Goal: Task Accomplishment & Management: Use online tool/utility

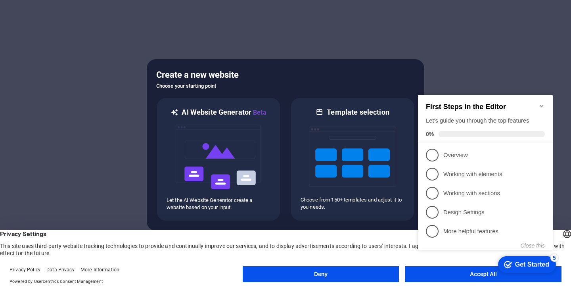
click div "checkmark Get Started 5 First Steps in the Editor Let's guide you through the t…"
click at [543, 104] on icon "Minimize checklist" at bounding box center [542, 106] width 6 height 6
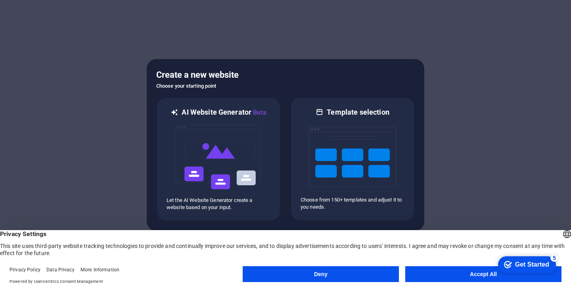
drag, startPoint x: 939, startPoint y: 529, endPoint x: 526, endPoint y: 442, distance: 422.0
click div "checkmark Get Started 5 First Steps in the Editor Let's guide you through the t…"
click at [443, 278] on button "Accept All" at bounding box center [484, 274] width 156 height 16
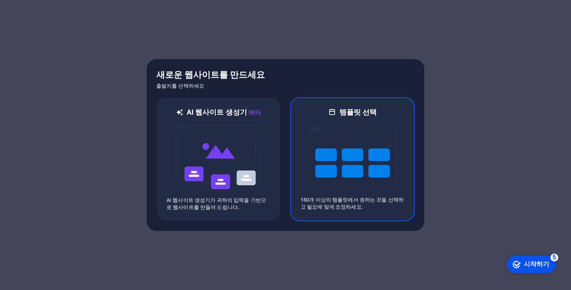
click at [367, 172] on img at bounding box center [352, 156] width 87 height 79
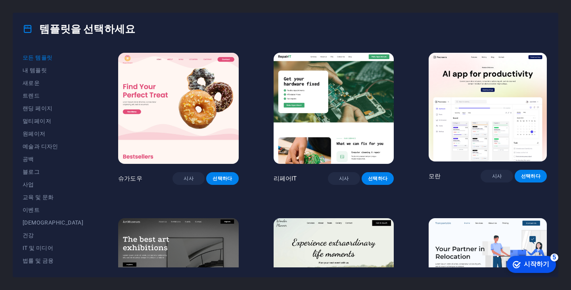
click at [503, 132] on img at bounding box center [488, 107] width 118 height 109
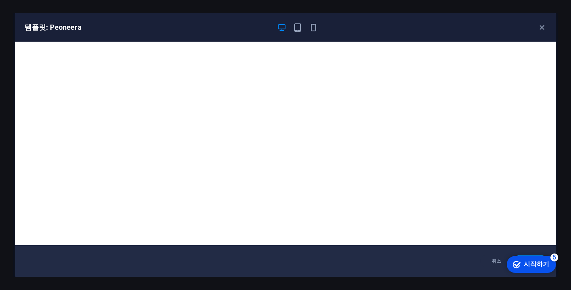
scroll to position [2, 0]
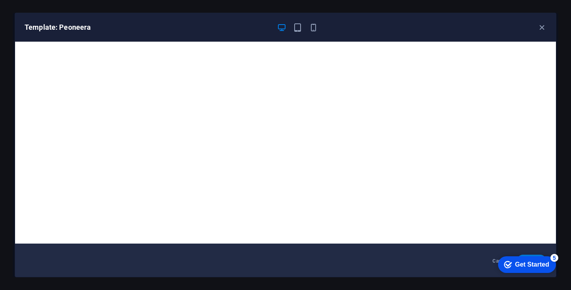
drag, startPoint x: 538, startPoint y: 21, endPoint x: 542, endPoint y: 29, distance: 8.3
click at [539, 22] on div "Template: Peoneera" at bounding box center [285, 27] width 541 height 29
click at [542, 29] on icon "button" at bounding box center [542, 27] width 9 height 9
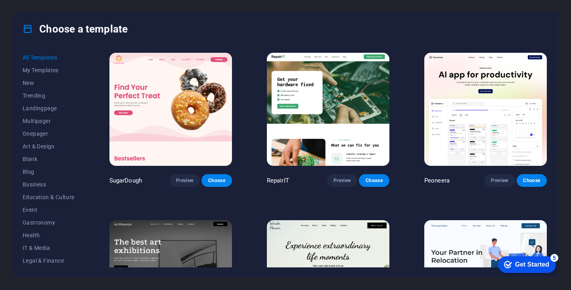
click at [481, 131] on img at bounding box center [486, 109] width 123 height 113
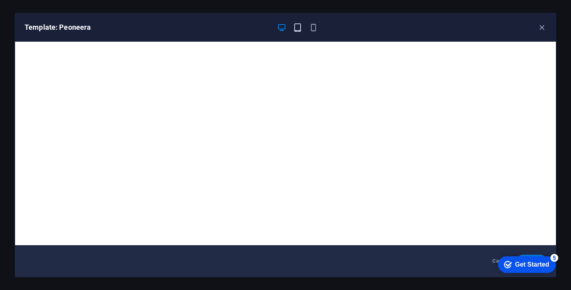
click at [300, 25] on icon "button" at bounding box center [297, 27] width 9 height 9
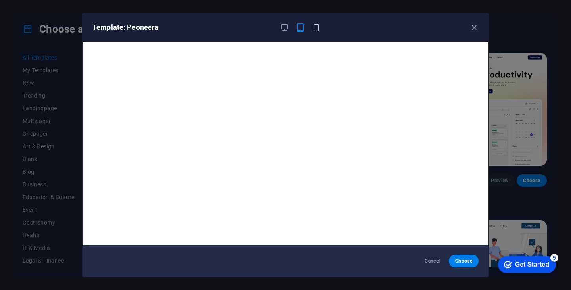
click at [317, 31] on icon "button" at bounding box center [316, 27] width 9 height 9
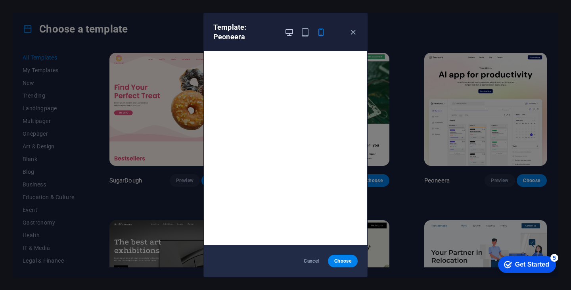
click at [288, 37] on button "button" at bounding box center [290, 32] width 10 height 10
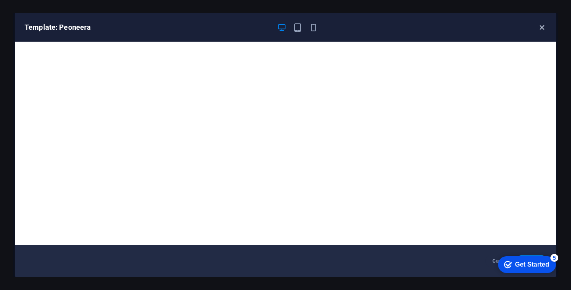
click at [539, 26] on icon "button" at bounding box center [542, 27] width 9 height 9
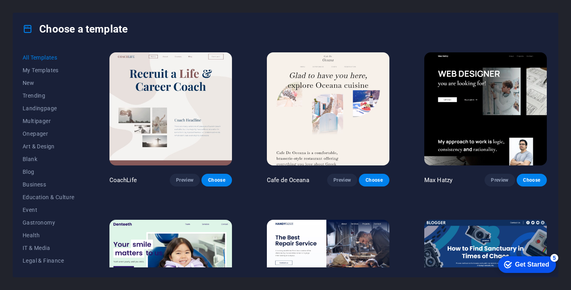
scroll to position [2024, 0]
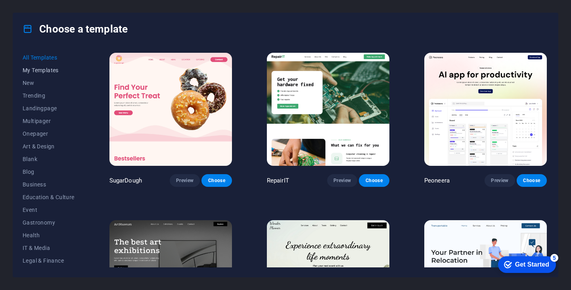
click at [37, 74] on button "My Templates" at bounding box center [49, 70] width 52 height 13
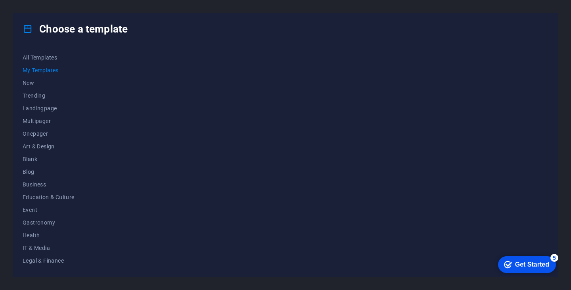
click at [508, 261] on icon "Get Started 5 items remaining, 0% complete" at bounding box center [508, 264] width 8 height 7
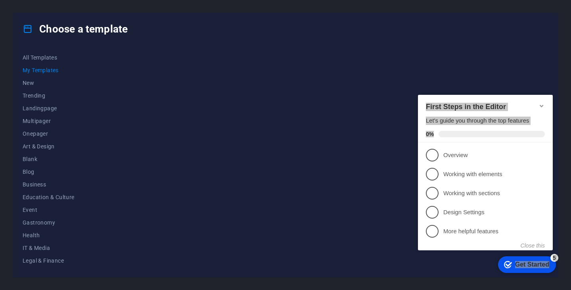
drag, startPoint x: 541, startPoint y: 100, endPoint x: 316, endPoint y: 104, distance: 225.0
click html "checkmark Get Started 5 First Steps in the Editor Let's guide you through the t…"
click at [245, 121] on div at bounding box center [328, 159] width 441 height 216
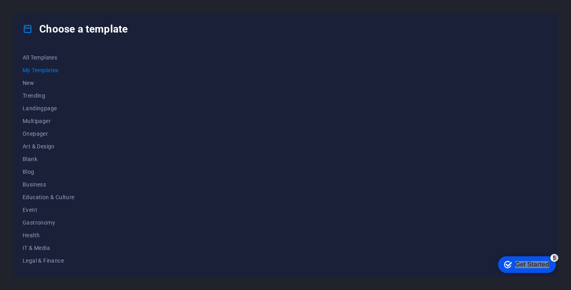
click at [19, 84] on div "All Templates My Templates New Trending Landingpage Multipager Onepager Art & D…" at bounding box center [285, 161] width 545 height 232
click at [23, 85] on span "New" at bounding box center [49, 83] width 52 height 6
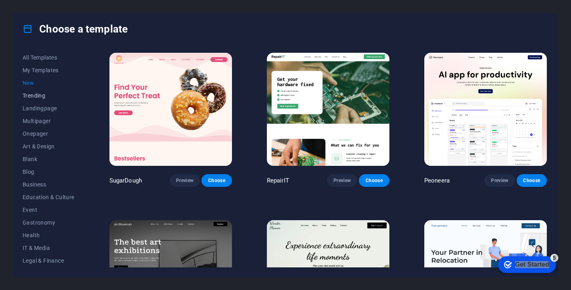
click at [36, 98] on span "Trending" at bounding box center [49, 95] width 52 height 6
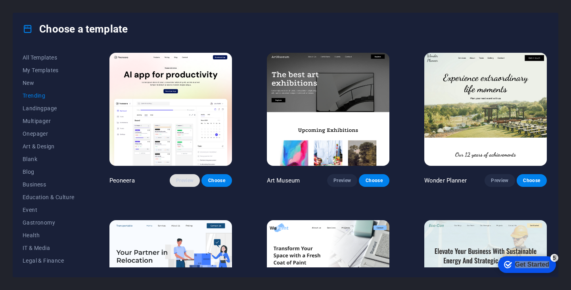
click at [185, 177] on span "Preview" at bounding box center [184, 180] width 17 height 6
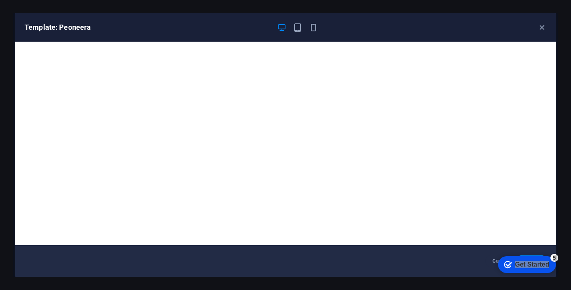
scroll to position [2, 0]
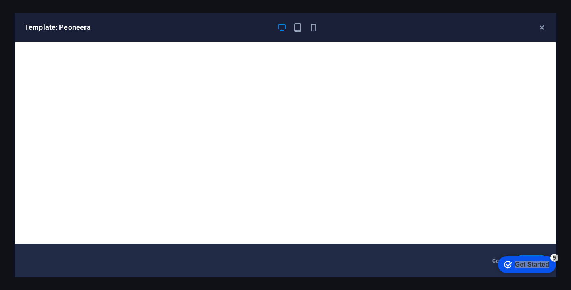
click at [557, 257] on div "5" at bounding box center [555, 258] width 8 height 8
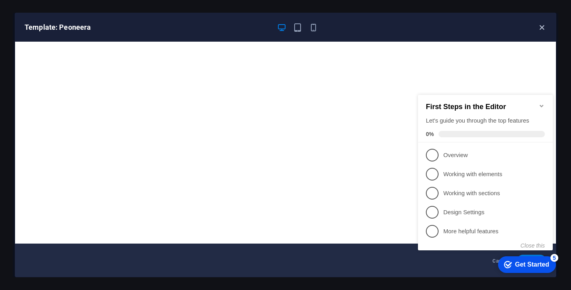
click at [542, 28] on icon "button" at bounding box center [542, 27] width 9 height 9
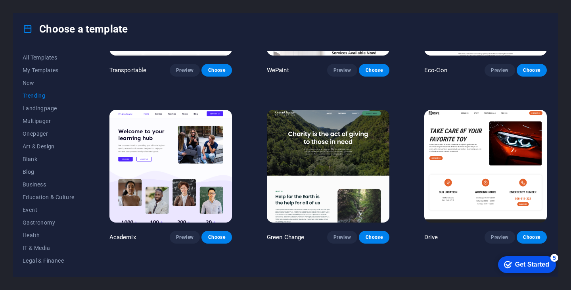
scroll to position [357, 0]
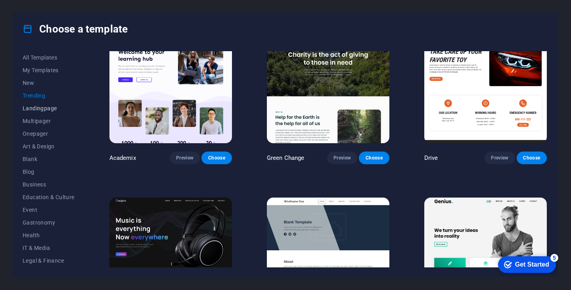
click at [36, 110] on span "Landingpage" at bounding box center [49, 108] width 52 height 6
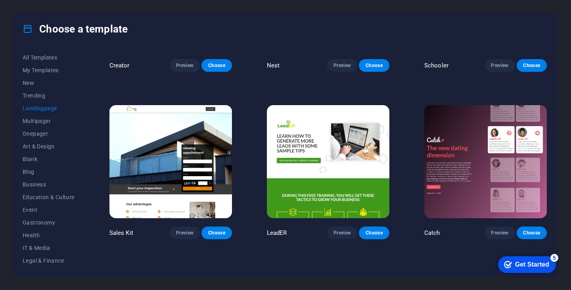
scroll to position [952, 0]
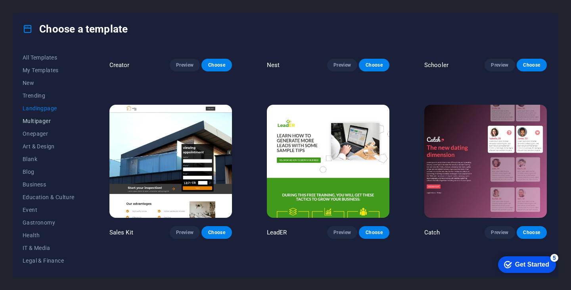
click at [43, 125] on button "Multipager" at bounding box center [49, 121] width 52 height 13
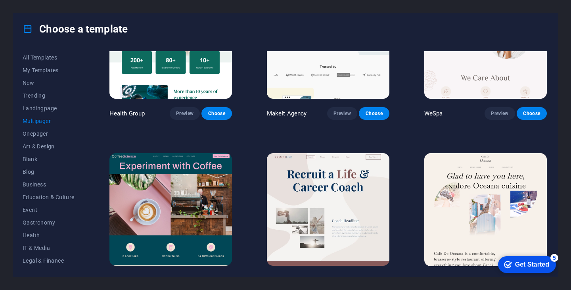
scroll to position [1191, 0]
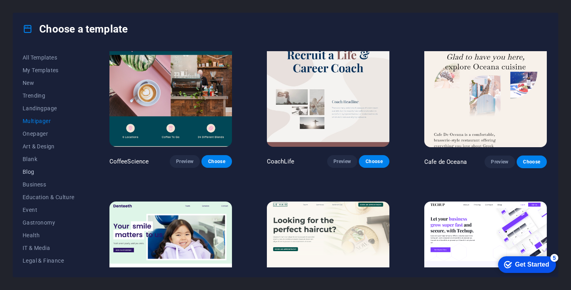
click at [34, 169] on span "Blog" at bounding box center [49, 172] width 52 height 6
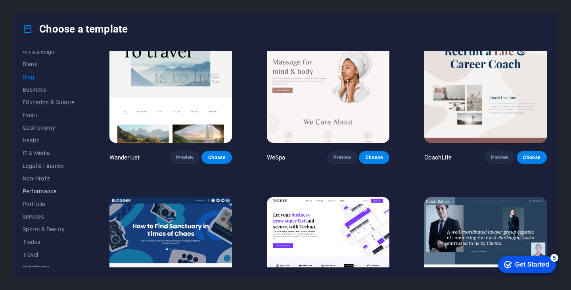
scroll to position [101, 0]
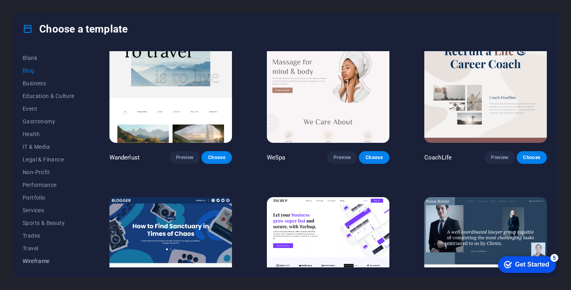
click at [44, 260] on span "Wireframe" at bounding box center [49, 261] width 52 height 6
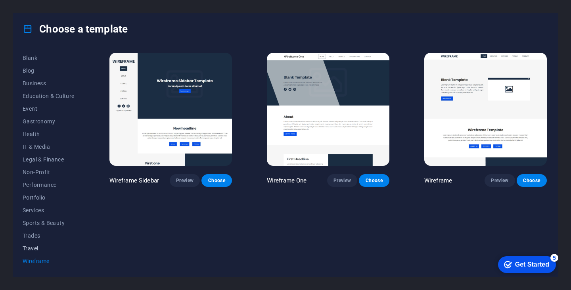
click at [35, 248] on span "Travel" at bounding box center [49, 248] width 52 height 6
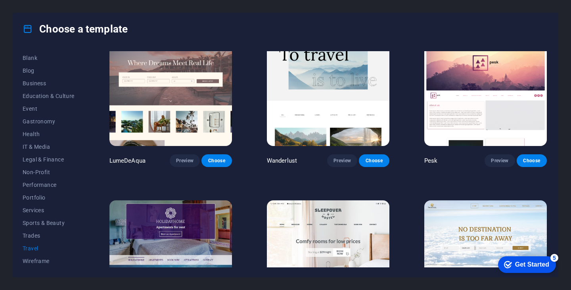
scroll to position [13, 0]
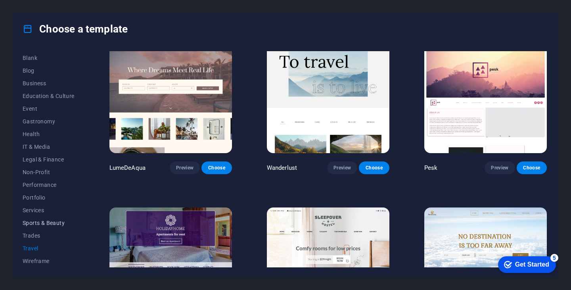
click at [42, 225] on span "Sports & Beauty" at bounding box center [49, 223] width 52 height 6
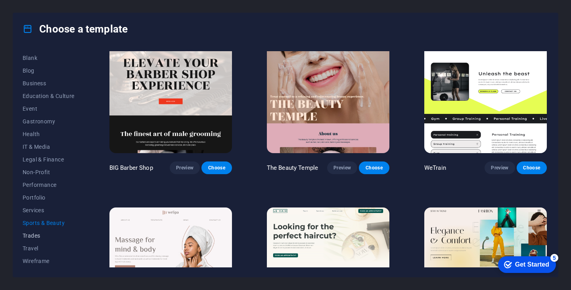
click at [38, 236] on span "Trades" at bounding box center [49, 236] width 52 height 6
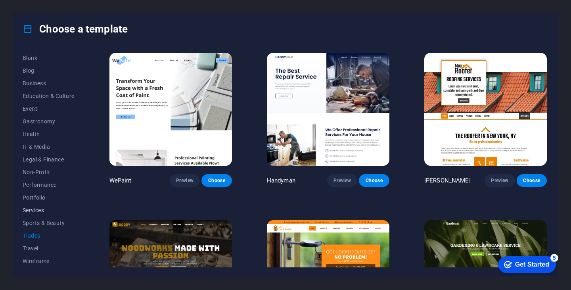
click at [46, 212] on span "Services" at bounding box center [49, 210] width 52 height 6
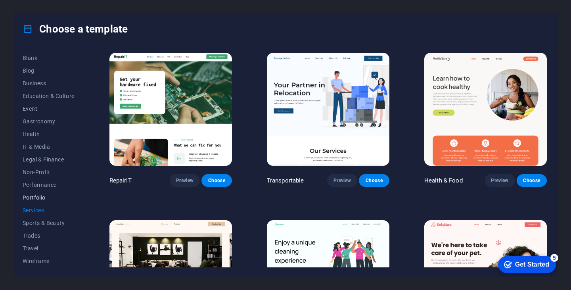
click at [50, 193] on button "Portfolio" at bounding box center [49, 197] width 52 height 13
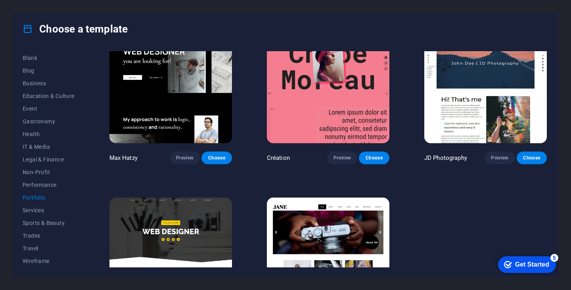
scroll to position [198, 0]
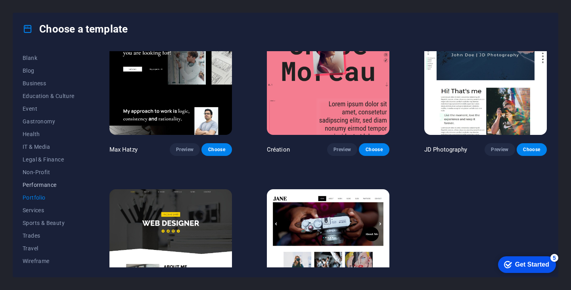
click at [54, 184] on span "Performance" at bounding box center [49, 185] width 52 height 6
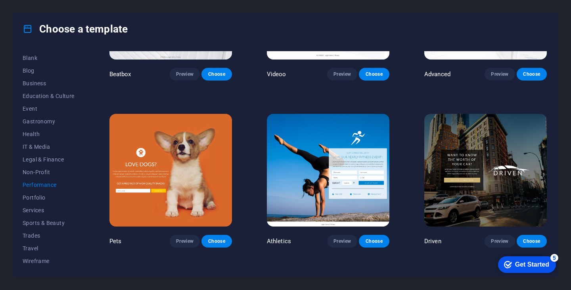
scroll to position [278, 0]
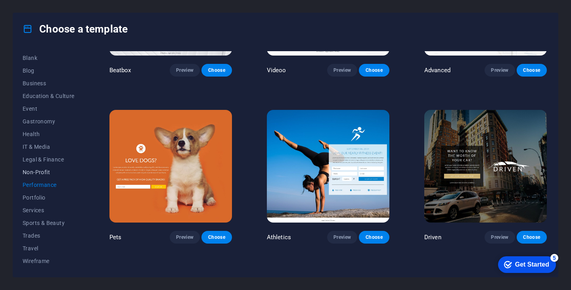
click at [48, 172] on span "Non-Profit" at bounding box center [49, 172] width 52 height 6
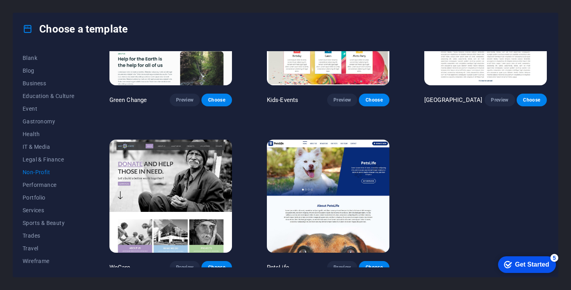
scroll to position [85, 0]
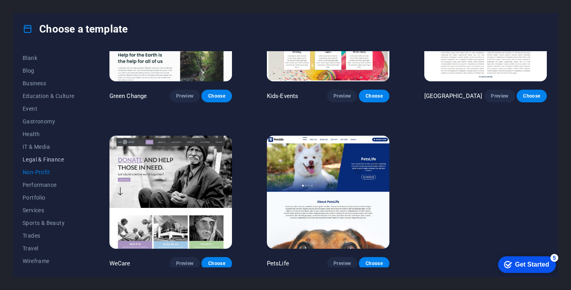
click at [29, 163] on button "Legal & Finance" at bounding box center [49, 159] width 52 height 13
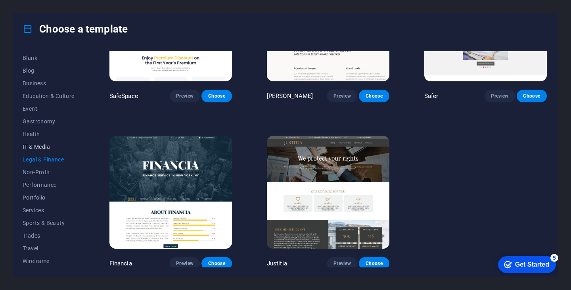
click at [52, 148] on span "IT & Media" at bounding box center [49, 147] width 52 height 6
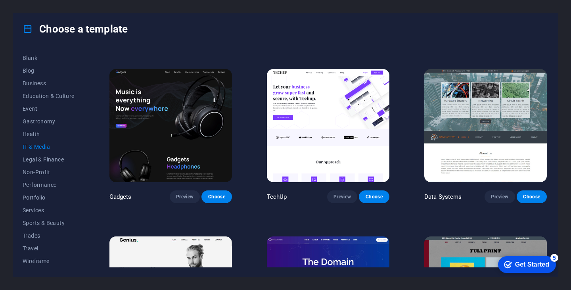
scroll to position [198, 0]
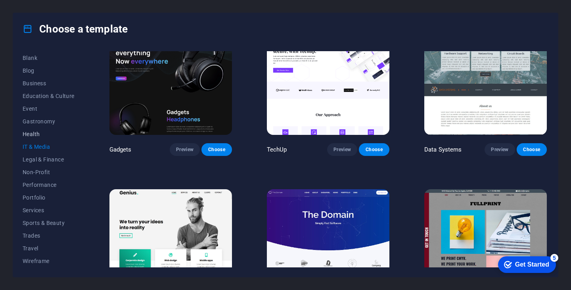
click at [40, 134] on span "Health" at bounding box center [49, 134] width 52 height 6
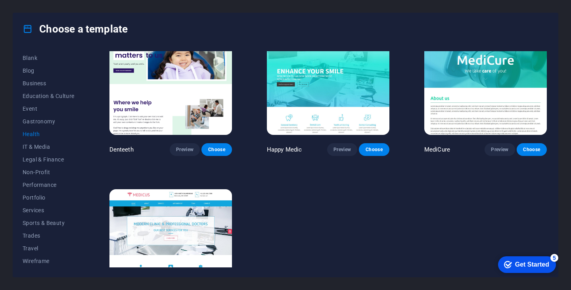
scroll to position [0, 0]
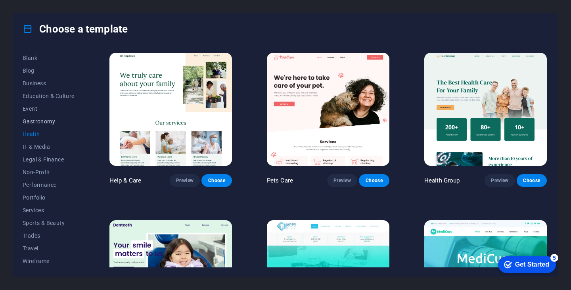
click at [50, 116] on button "Gastronomy" at bounding box center [49, 121] width 52 height 13
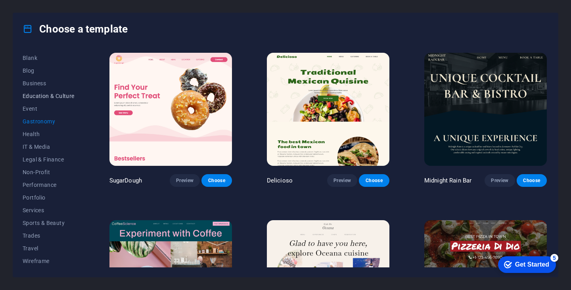
click at [37, 100] on button "Education & Culture" at bounding box center [49, 96] width 52 height 13
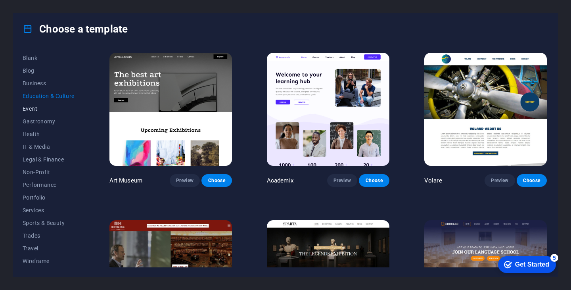
click at [36, 110] on span "Event" at bounding box center [49, 109] width 52 height 6
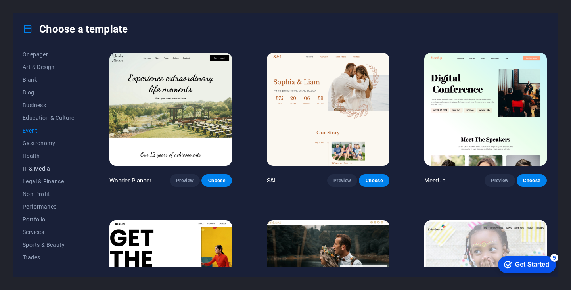
scroll to position [62, 0]
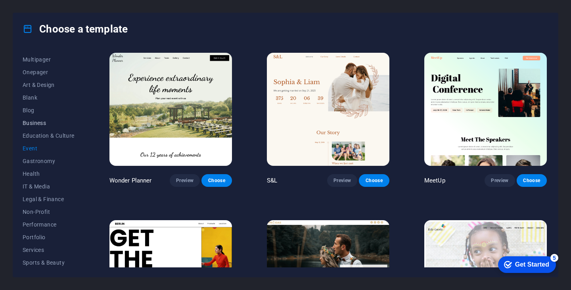
click at [38, 125] on span "Business" at bounding box center [49, 123] width 52 height 6
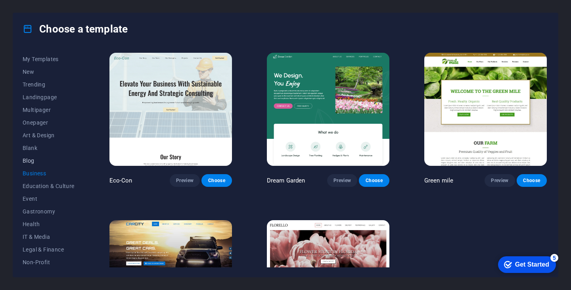
scroll to position [0, 0]
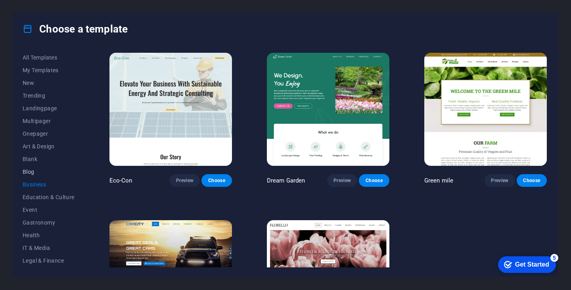
click at [28, 167] on button "Blog" at bounding box center [49, 171] width 52 height 13
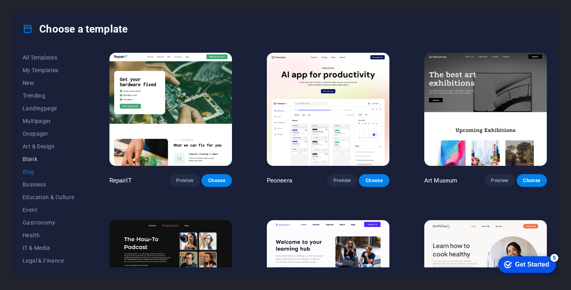
click at [40, 162] on span "Blank" at bounding box center [49, 159] width 52 height 6
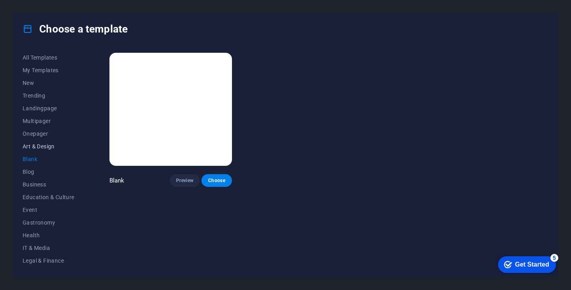
drag, startPoint x: 37, startPoint y: 173, endPoint x: 54, endPoint y: 145, distance: 32.5
click at [53, 146] on div "All Templates My Templates New Trending Landingpage Multipager Onepager Art & D…" at bounding box center [54, 159] width 62 height 216
click at [47, 148] on span "Art & Design" at bounding box center [49, 146] width 52 height 6
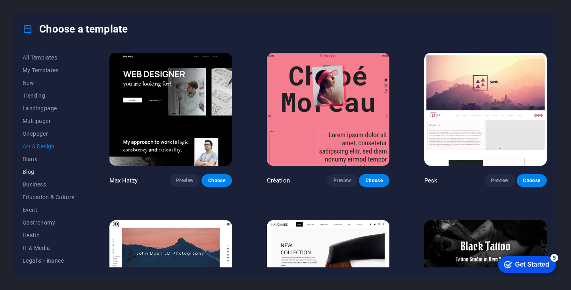
click at [25, 173] on span "Blog" at bounding box center [49, 172] width 52 height 6
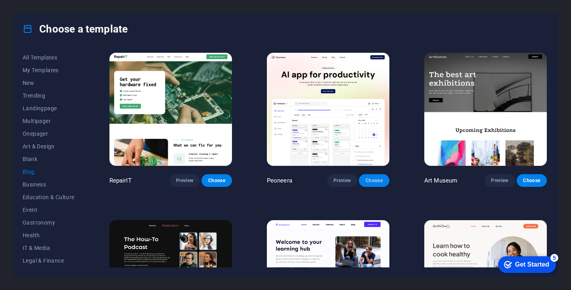
click at [376, 177] on span "Choose" at bounding box center [373, 180] width 17 height 6
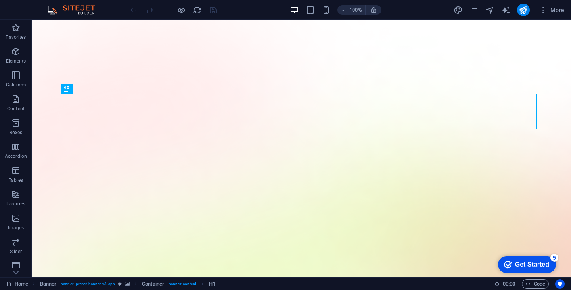
click at [510, 261] on icon "checkmark" at bounding box center [508, 265] width 8 height 8
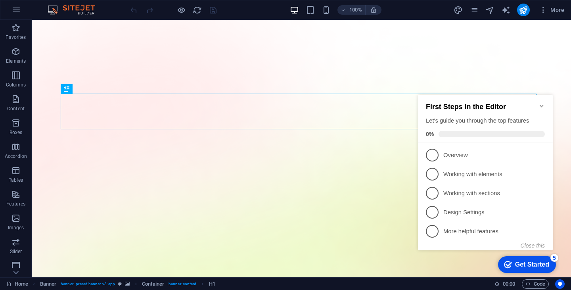
click at [546, 156] on li "1 Overview - incomplete" at bounding box center [485, 155] width 135 height 19
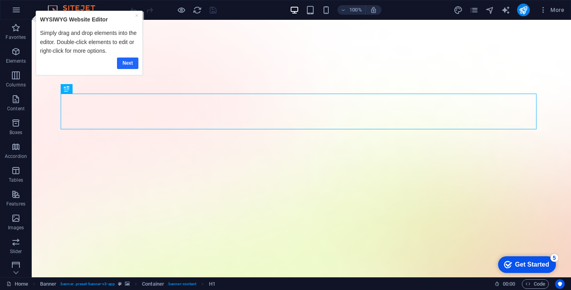
click at [127, 59] on link "Next" at bounding box center [127, 64] width 21 height 12
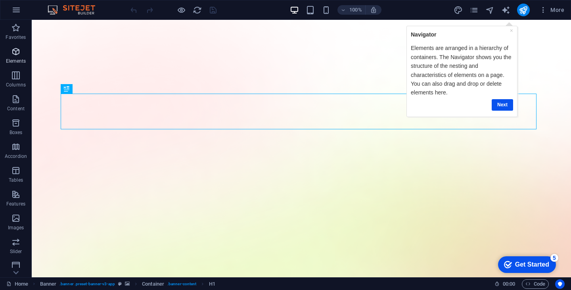
click at [10, 59] on p "Elements" at bounding box center [16, 61] width 20 height 6
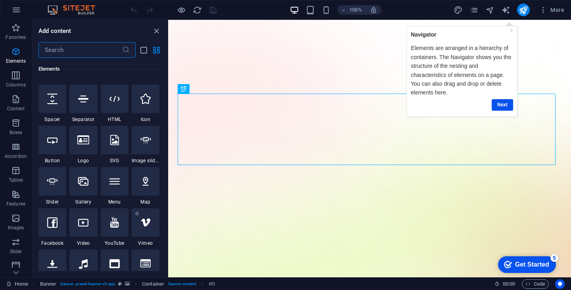
scroll to position [164, 0]
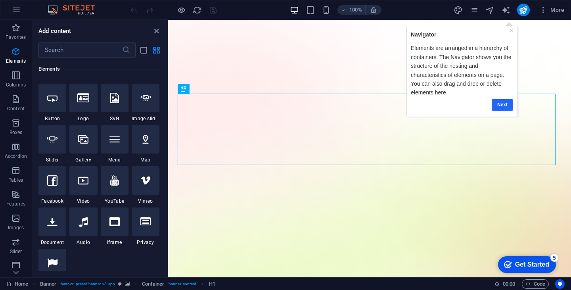
click at [504, 102] on link "Next" at bounding box center [502, 105] width 21 height 12
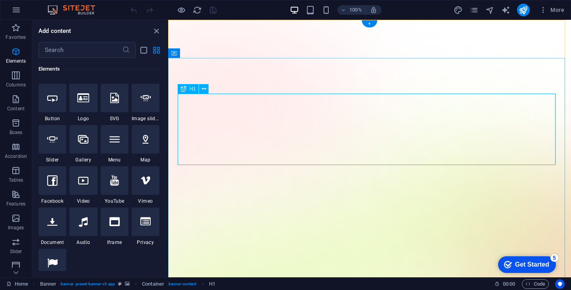
scroll to position [0, 0]
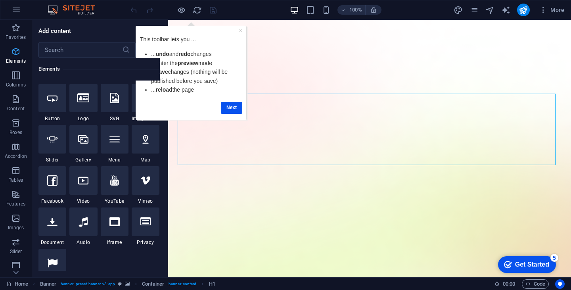
click at [14, 52] on icon "button" at bounding box center [16, 52] width 10 height 10
click at [15, 15] on button "button" at bounding box center [16, 9] width 19 height 19
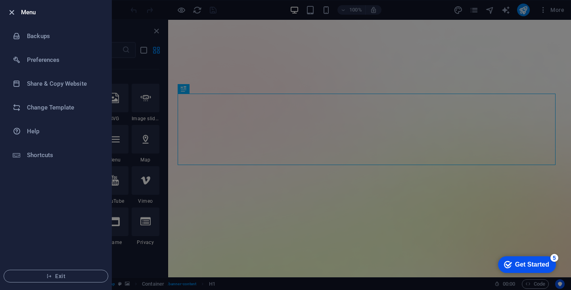
click at [13, 12] on icon "button" at bounding box center [11, 12] width 9 height 9
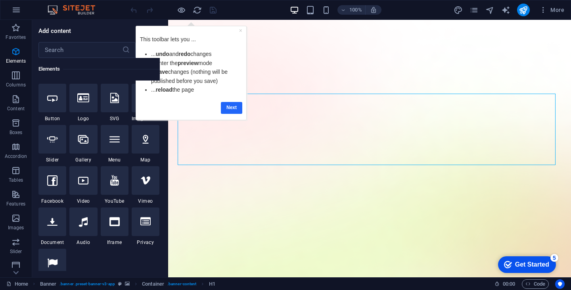
click at [236, 109] on link "Next" at bounding box center [231, 108] width 21 height 12
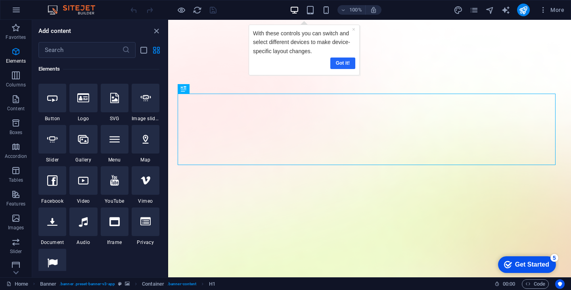
drag, startPoint x: 337, startPoint y: 62, endPoint x: 415, endPoint y: 55, distance: 78.5
click at [337, 62] on link "Got it!" at bounding box center [342, 64] width 25 height 12
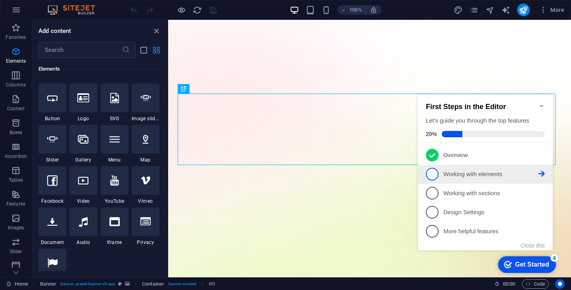
click at [431, 175] on span "2" at bounding box center [432, 174] width 13 height 13
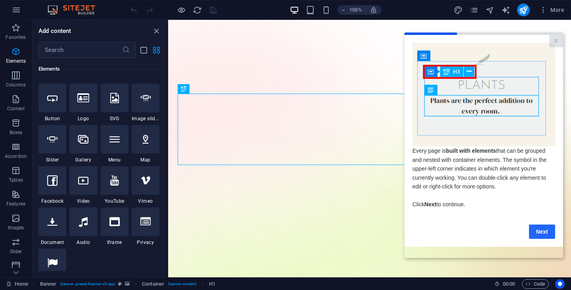
click at [543, 238] on link "Next" at bounding box center [542, 231] width 26 height 14
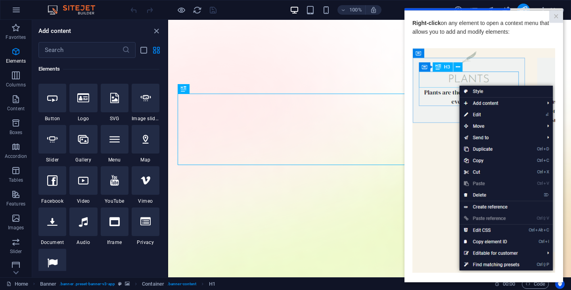
scroll to position [69, 0]
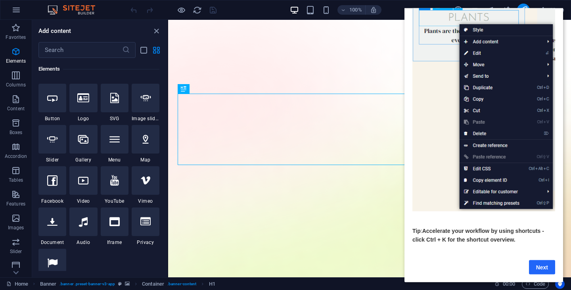
click at [541, 260] on link "Next" at bounding box center [542, 267] width 26 height 14
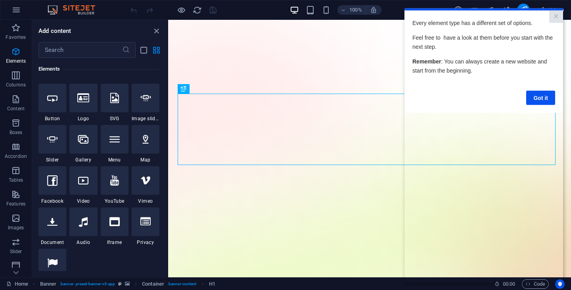
scroll to position [0, 0]
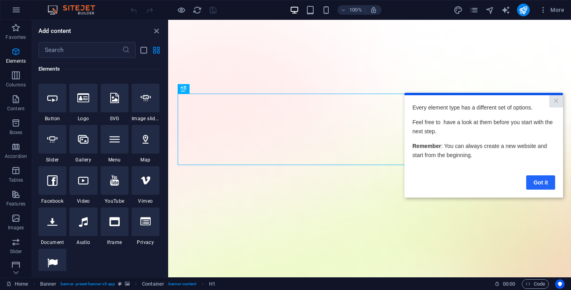
click at [543, 177] on link "Got it" at bounding box center [541, 182] width 29 height 14
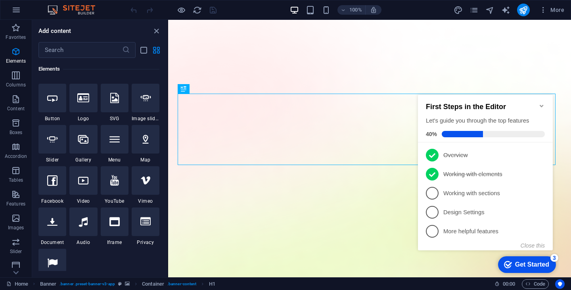
click at [540, 104] on icon "Minimize checklist" at bounding box center [542, 106] width 6 height 6
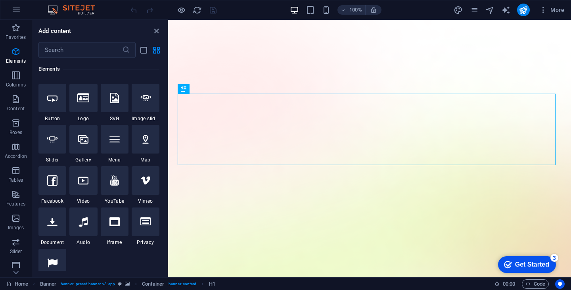
click at [528, 256] on div "checkmark Get Started 3" at bounding box center [527, 264] width 58 height 17
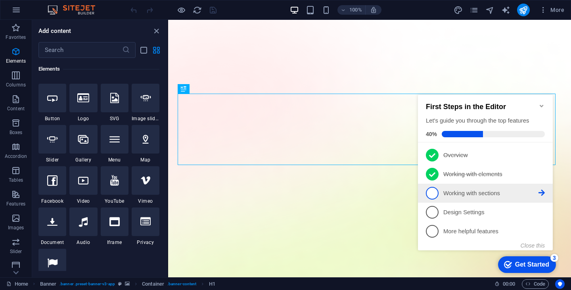
click at [436, 192] on span "3" at bounding box center [432, 193] width 13 height 13
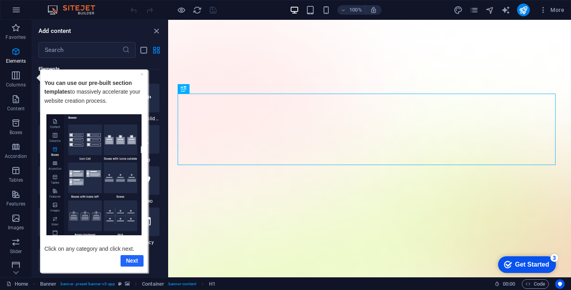
click at [134, 262] on link "Next" at bounding box center [132, 261] width 23 height 12
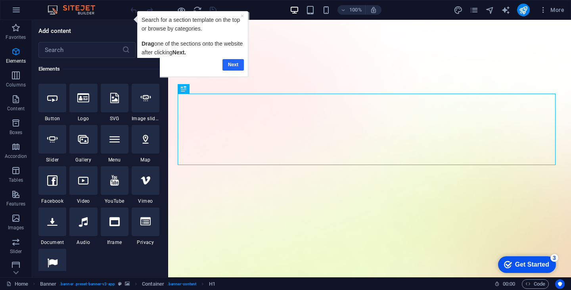
click at [241, 65] on link "Next" at bounding box center [232, 65] width 21 height 12
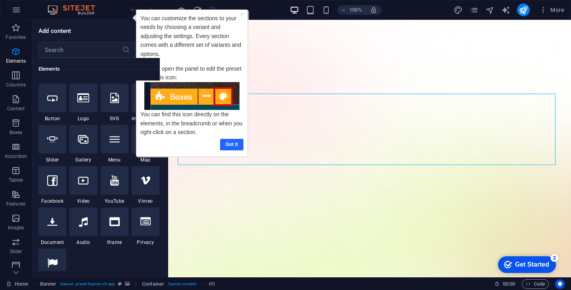
click at [228, 144] on link "Got it" at bounding box center [231, 145] width 23 height 12
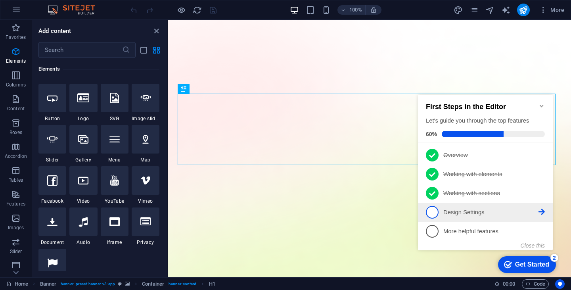
click at [430, 215] on span "4" at bounding box center [432, 212] width 13 height 13
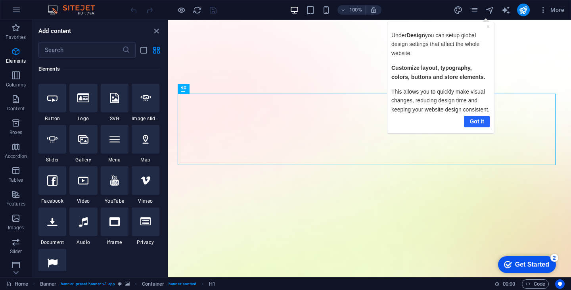
drag, startPoint x: 470, startPoint y: 131, endPoint x: 688, endPoint y: 127, distance: 217.5
click at [470, 127] on link "Got it" at bounding box center [477, 121] width 26 height 12
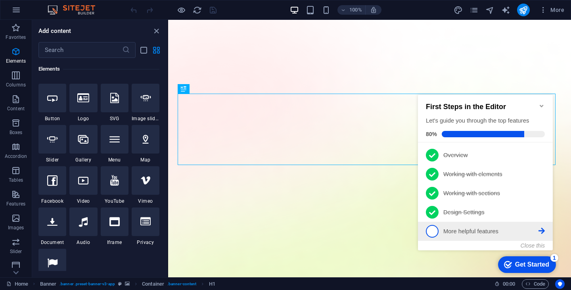
click at [429, 230] on span "5" at bounding box center [432, 231] width 13 height 13
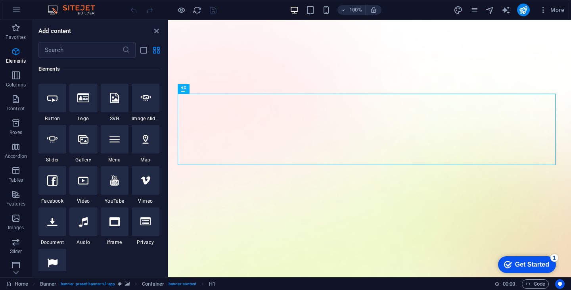
click at [519, 262] on div "Get Started" at bounding box center [532, 264] width 34 height 7
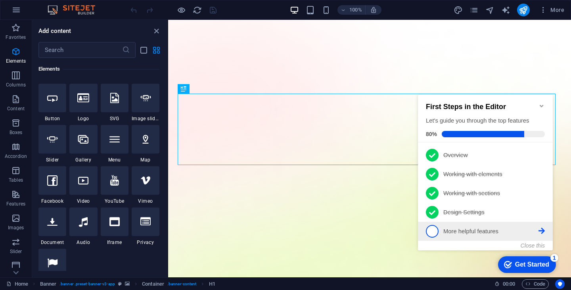
click at [437, 229] on span "5" at bounding box center [432, 231] width 13 height 13
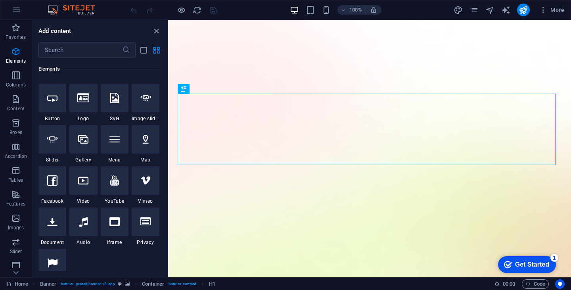
click at [511, 263] on div "checkmark Get Started 1" at bounding box center [526, 265] width 45 height 8
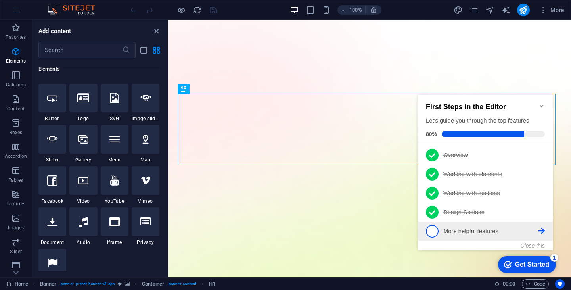
click at [541, 228] on icon at bounding box center [542, 231] width 6 height 6
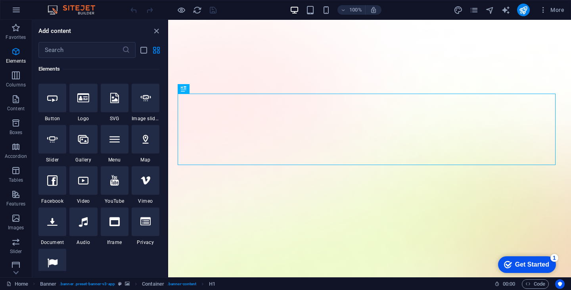
click at [556, 273] on div "checkmark Get Started 1" at bounding box center [527, 264] width 58 height 17
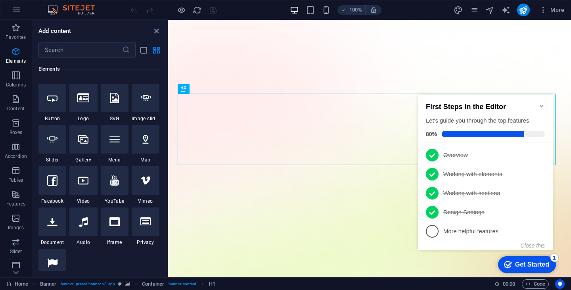
click at [543, 103] on icon "Minimize checklist" at bounding box center [542, 106] width 6 height 6
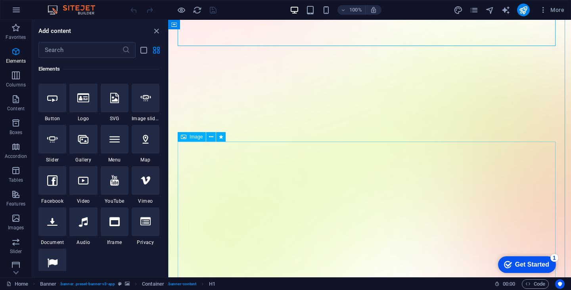
scroll to position [119, 0]
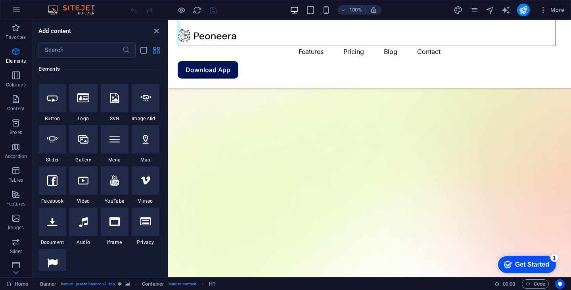
click at [17, 5] on button "button" at bounding box center [16, 9] width 19 height 19
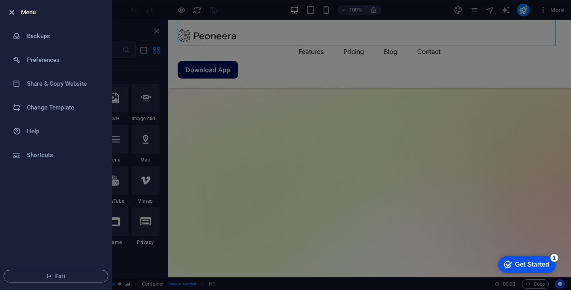
click at [14, 10] on icon "button" at bounding box center [11, 12] width 9 height 9
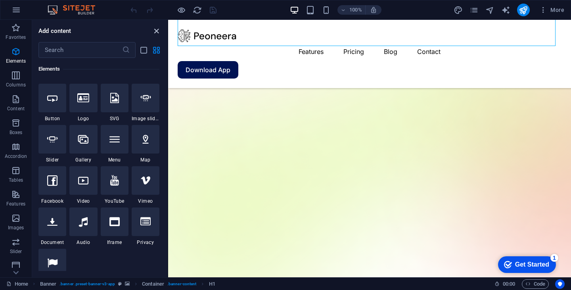
click at [157, 28] on icon "close panel" at bounding box center [156, 31] width 9 height 9
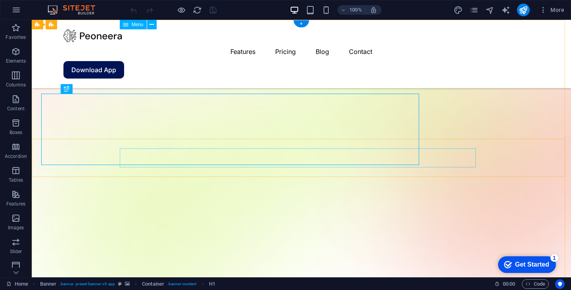
scroll to position [0, 0]
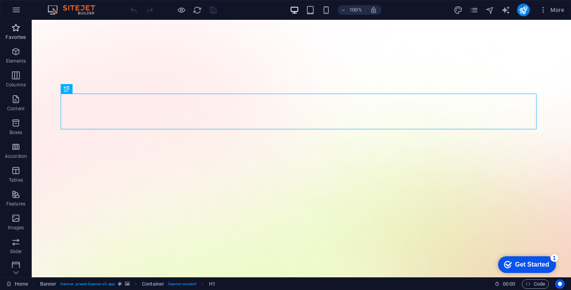
click at [15, 41] on span "Favorites" at bounding box center [16, 32] width 32 height 19
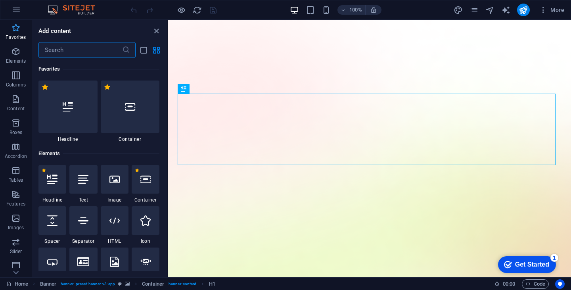
click at [17, 36] on p "Favorites" at bounding box center [16, 37] width 20 height 6
click at [154, 28] on icon "close panel" at bounding box center [156, 31] width 9 height 9
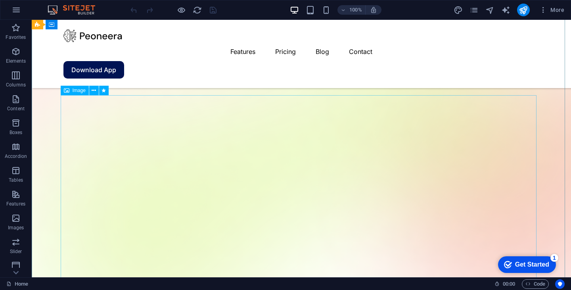
scroll to position [119, 0]
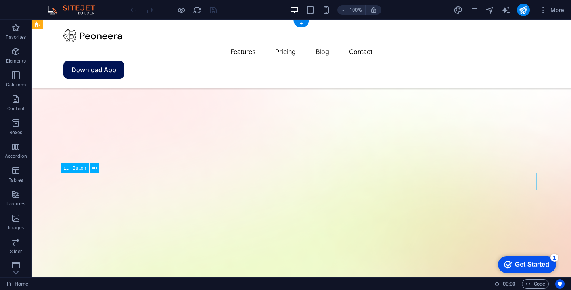
scroll to position [0, 0]
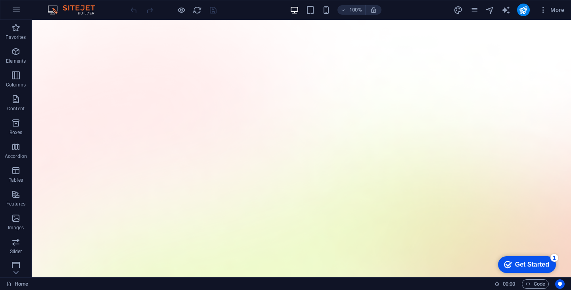
click at [527, 264] on div "Get Started" at bounding box center [532, 264] width 34 height 7
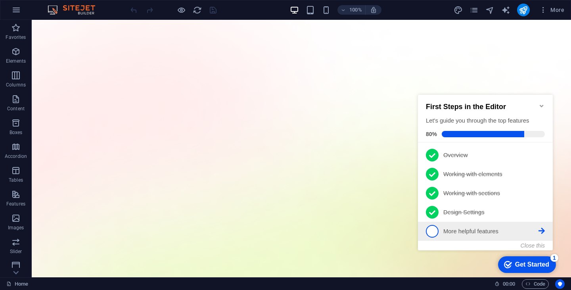
click at [456, 236] on link "5 More helpful features - incomplete" at bounding box center [485, 231] width 119 height 13
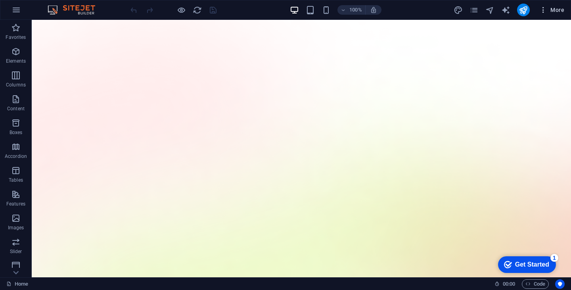
click at [542, 8] on icon "button" at bounding box center [544, 10] width 8 height 8
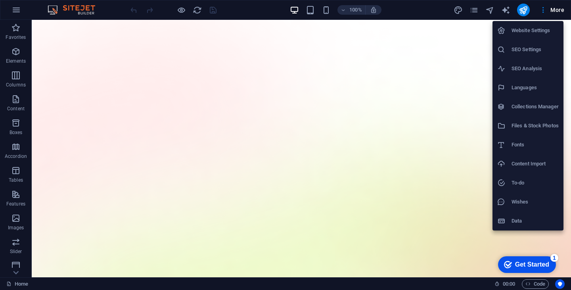
click at [423, 12] on div at bounding box center [285, 145] width 571 height 290
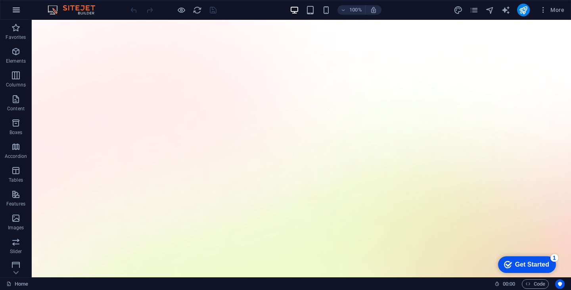
click at [12, 10] on icon "button" at bounding box center [17, 10] width 10 height 10
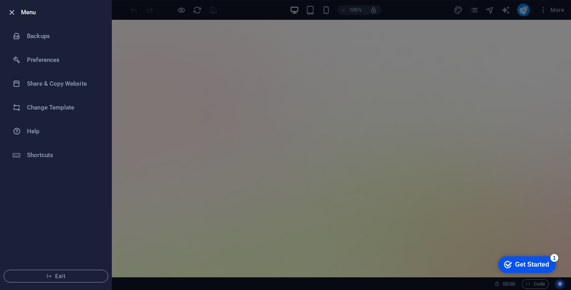
click at [10, 12] on icon "button" at bounding box center [11, 12] width 9 height 9
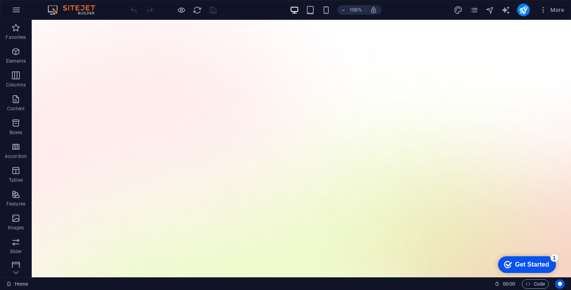
click at [79, 10] on img at bounding box center [76, 10] width 60 height 10
